Goal: Find contact information: Find contact information

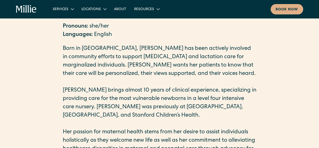
scroll to position [101, 0]
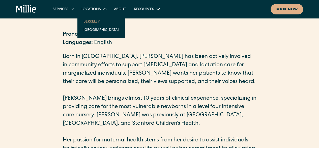
click at [92, 20] on link "Berkeley" at bounding box center [101, 21] width 43 height 8
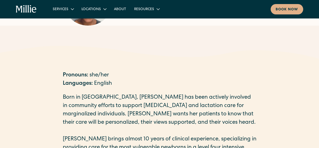
scroll to position [0, 0]
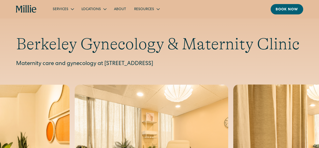
drag, startPoint x: 106, startPoint y: 62, endPoint x: 232, endPoint y: 61, distance: 126.2
click at [232, 61] on p "Maternity care and gynecology at [STREET_ADDRESS]" at bounding box center [159, 64] width 287 height 8
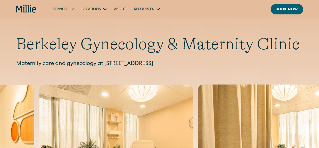
copy p "[STREET_ADDRESS]"
